Goal: Find specific page/section: Find specific page/section

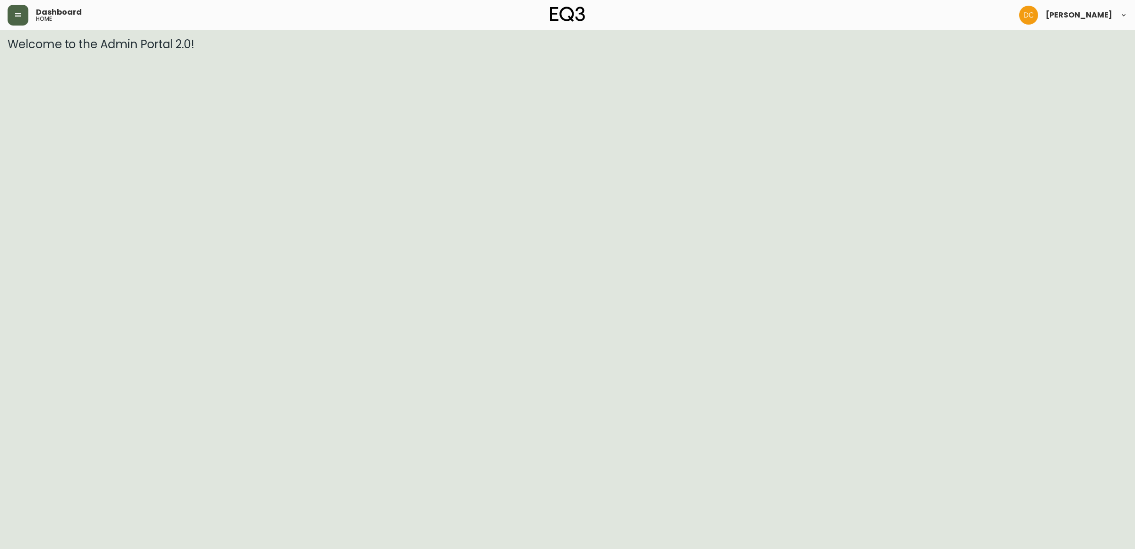
click at [17, 15] on icon "button" at bounding box center [18, 15] width 8 height 8
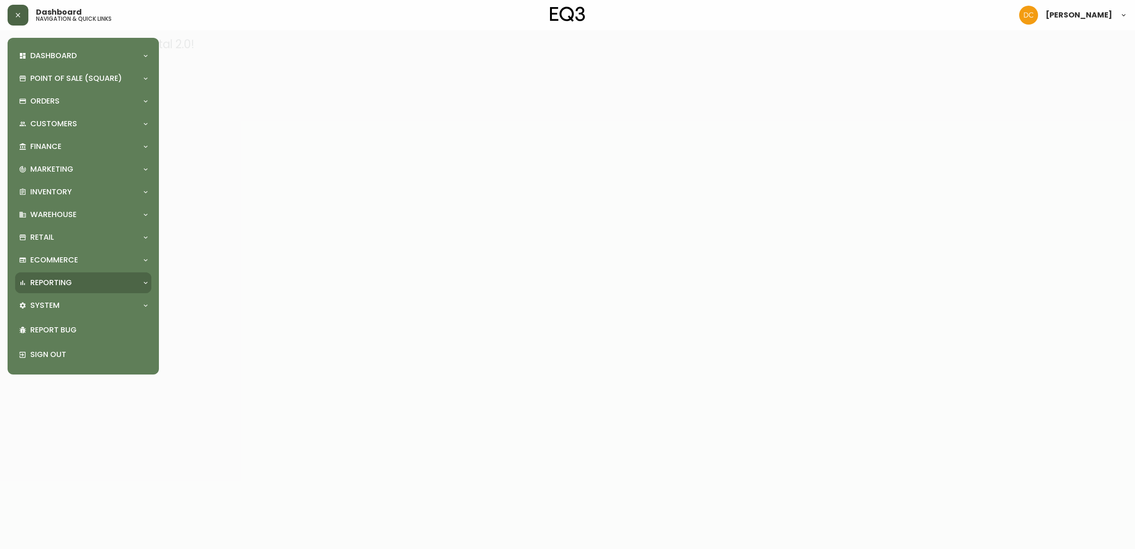
click at [86, 282] on div "Reporting" at bounding box center [78, 283] width 119 height 10
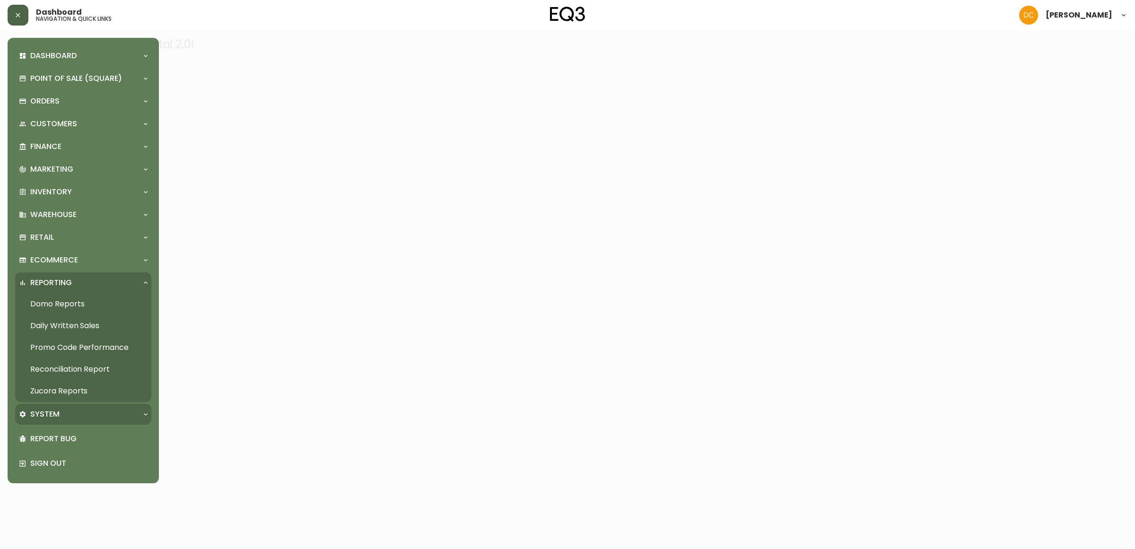
click at [71, 404] on div "System" at bounding box center [83, 414] width 136 height 21
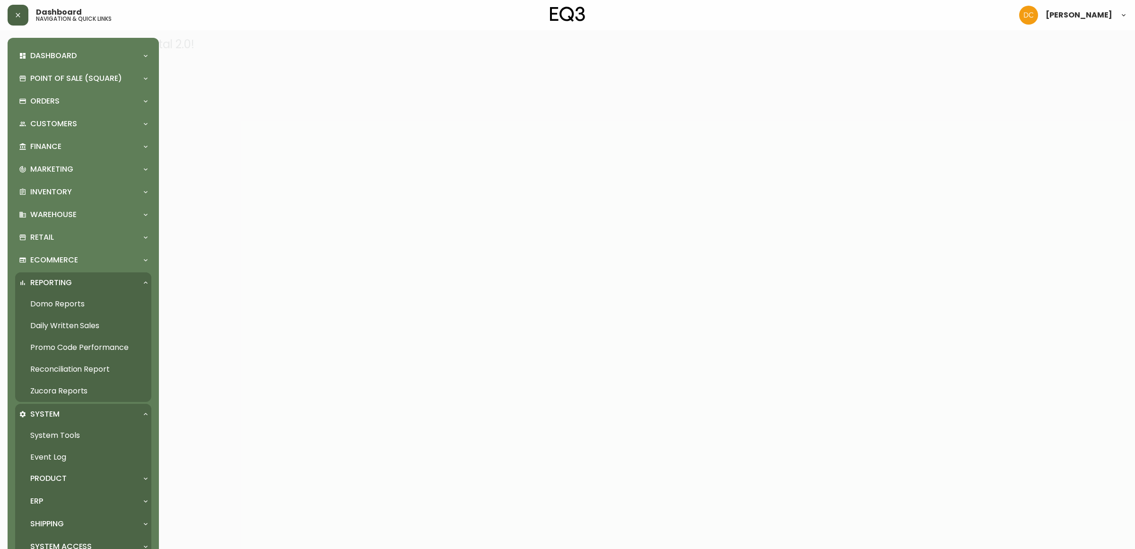
click at [72, 475] on div "Product" at bounding box center [78, 478] width 119 height 10
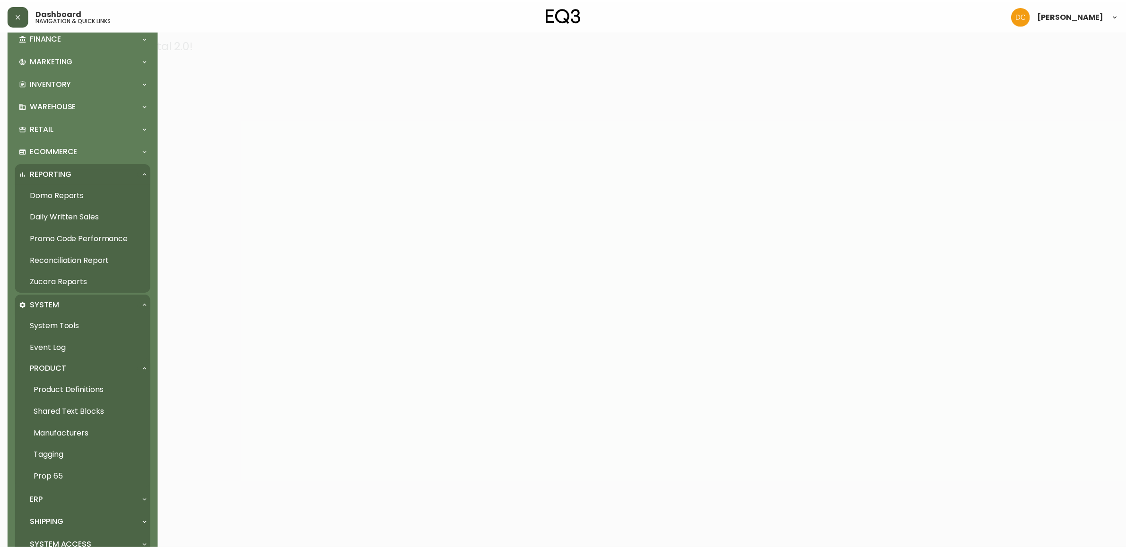
scroll to position [118, 0]
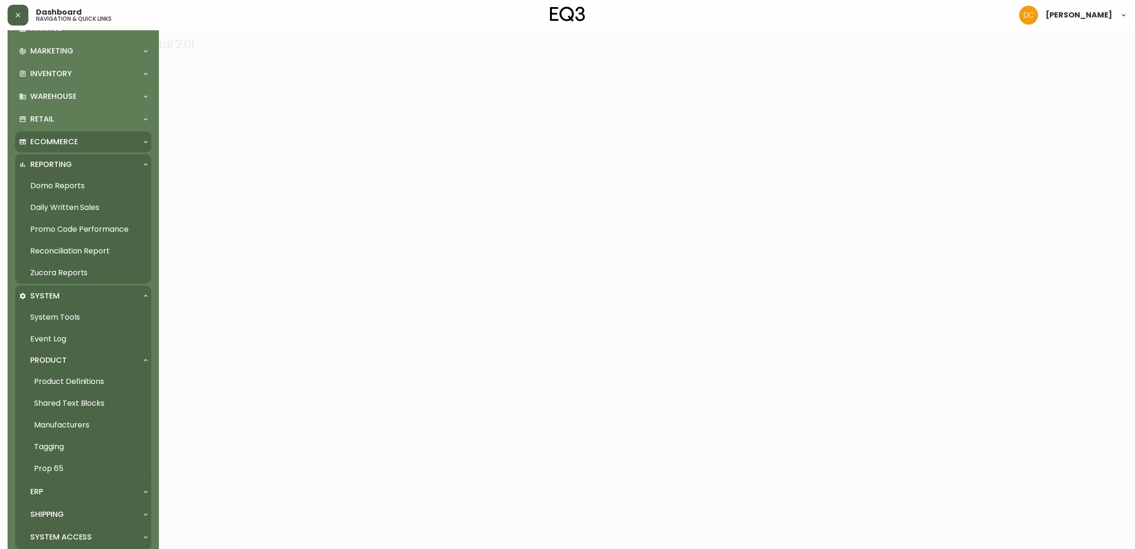
click at [70, 132] on div "Ecommerce" at bounding box center [83, 141] width 136 height 21
click at [71, 166] on link "Navigation" at bounding box center [83, 163] width 136 height 22
